Goal: Information Seeking & Learning: Learn about a topic

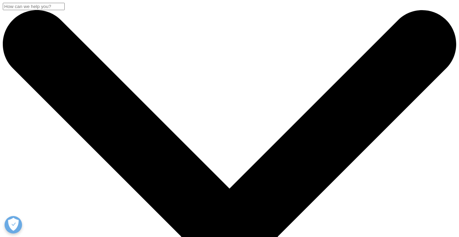
scroll to position [5, 0]
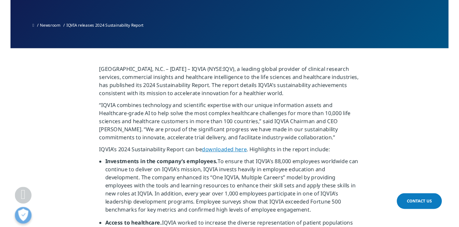
scroll to position [542, 0]
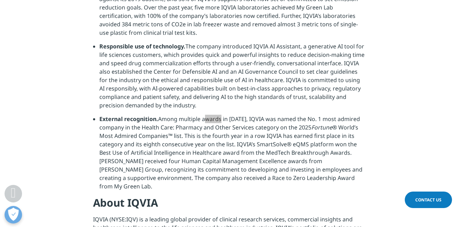
click at [195, 142] on li "External recognition. Among multiple awards in 2024, IQVIA was named the No. 1 …" at bounding box center [232, 154] width 267 height 81
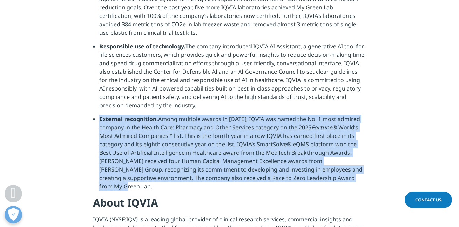
drag, startPoint x: 100, startPoint y: 117, endPoint x: 318, endPoint y: 176, distance: 225.6
click at [318, 176] on li "External recognition. Among multiple awards in 2024, IQVIA was named the No. 1 …" at bounding box center [232, 154] width 267 height 81
copy li "External recognition. Among multiple awards in 2024, IQVIA was named the No. 1 …"
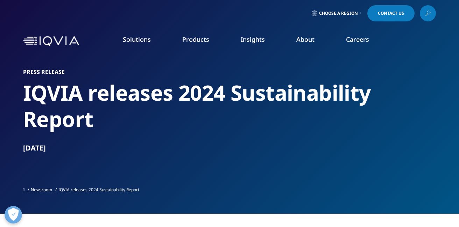
scroll to position [0, 0]
